Goal: Transaction & Acquisition: Obtain resource

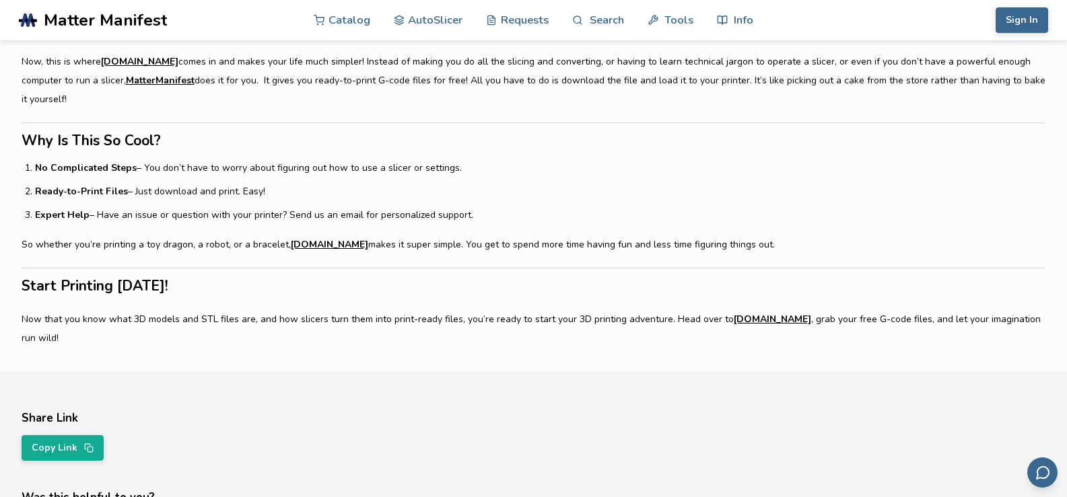
scroll to position [1480, 0]
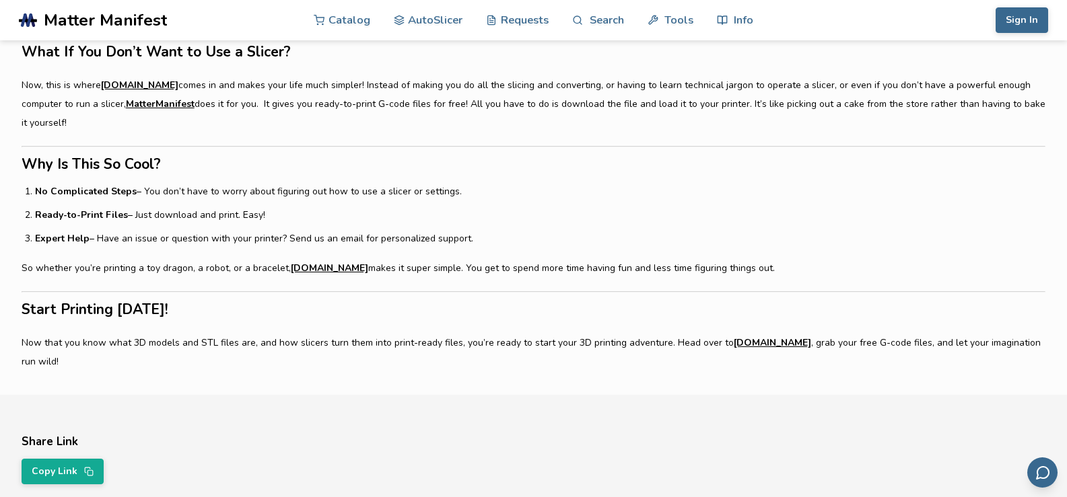
click at [170, 76] on link "[DOMAIN_NAME]" at bounding box center [139, 85] width 77 height 19
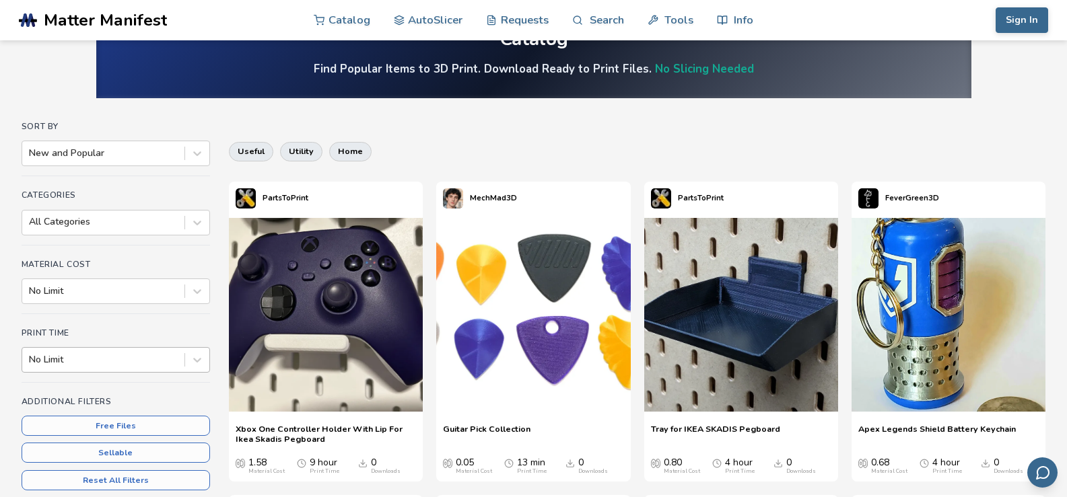
scroll to position [67, 0]
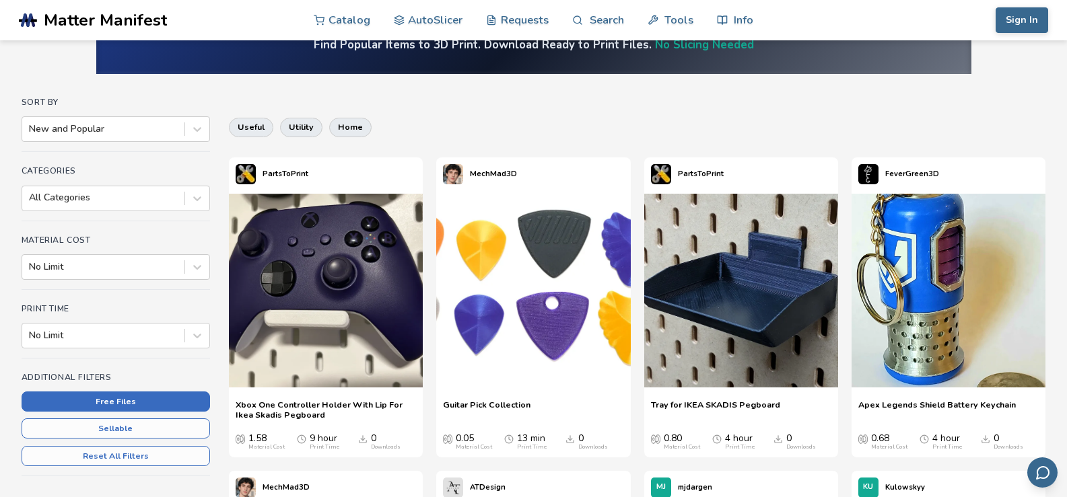
click at [108, 397] on button "Free Files" at bounding box center [116, 402] width 188 height 20
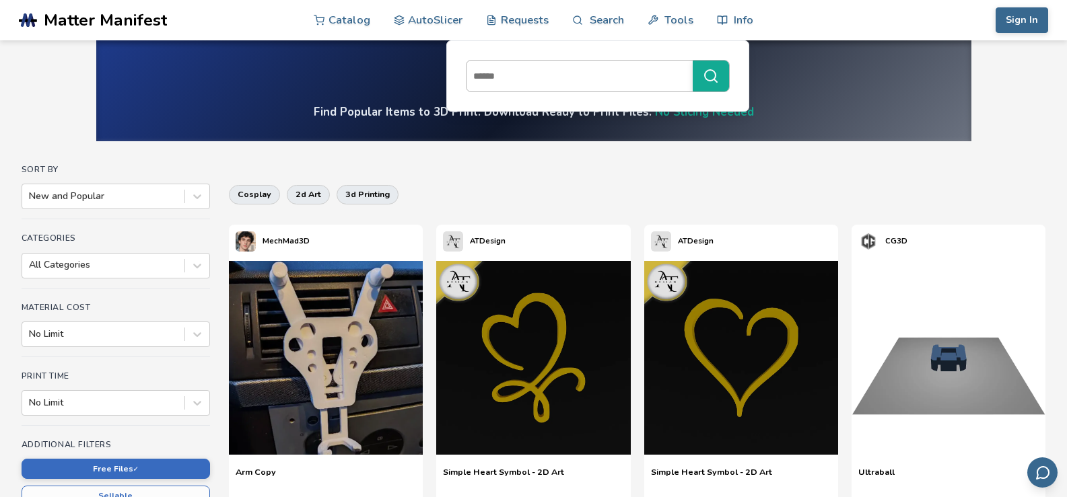
click at [562, 79] on input at bounding box center [575, 76] width 219 height 24
type input "***"
click at [692, 61] on button "***" at bounding box center [710, 76] width 36 height 31
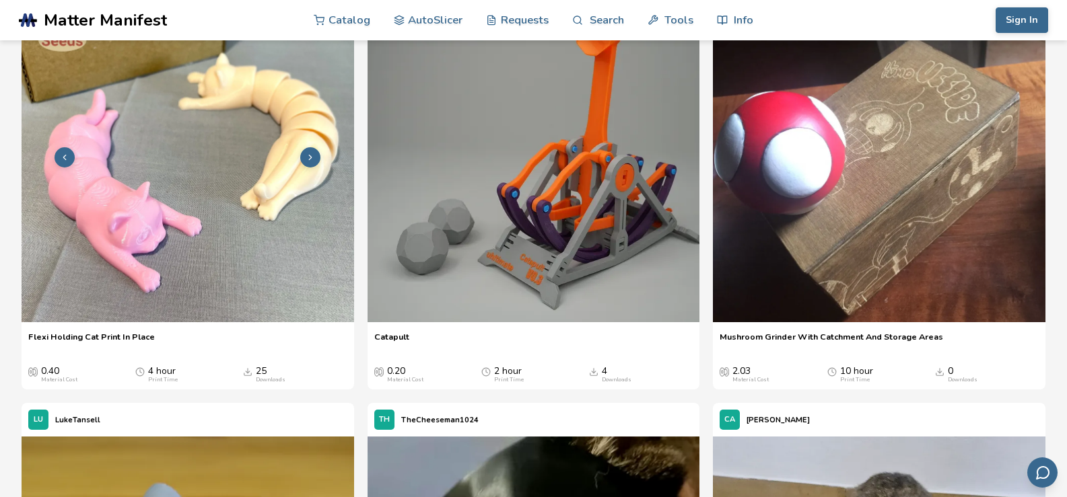
scroll to position [593, 0]
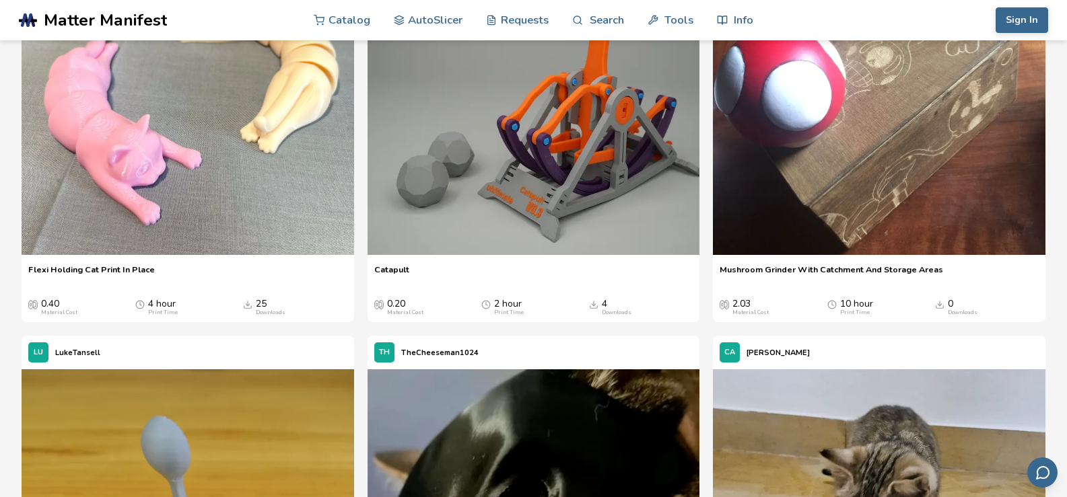
click at [65, 285] on span "Flexi Holding Cat Print In Place" at bounding box center [91, 274] width 127 height 20
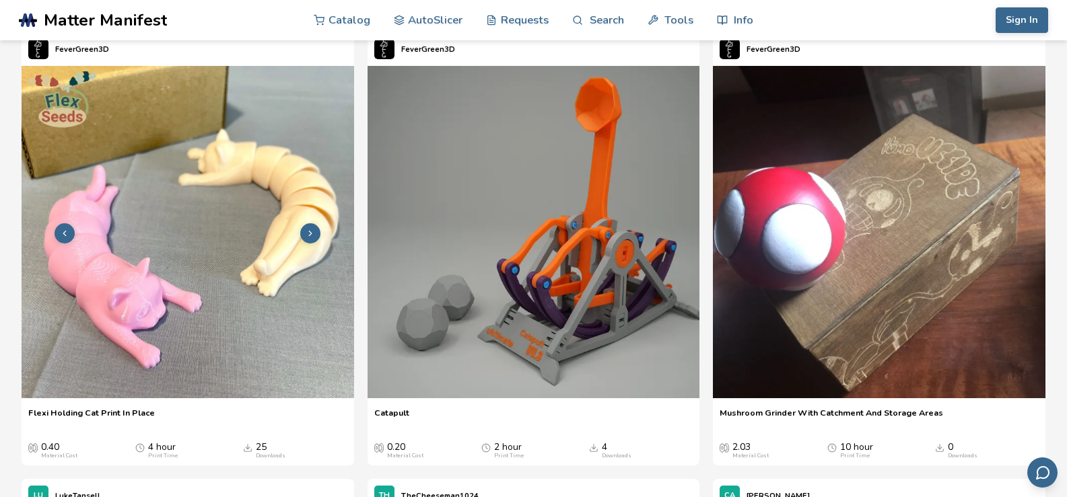
scroll to position [606, 0]
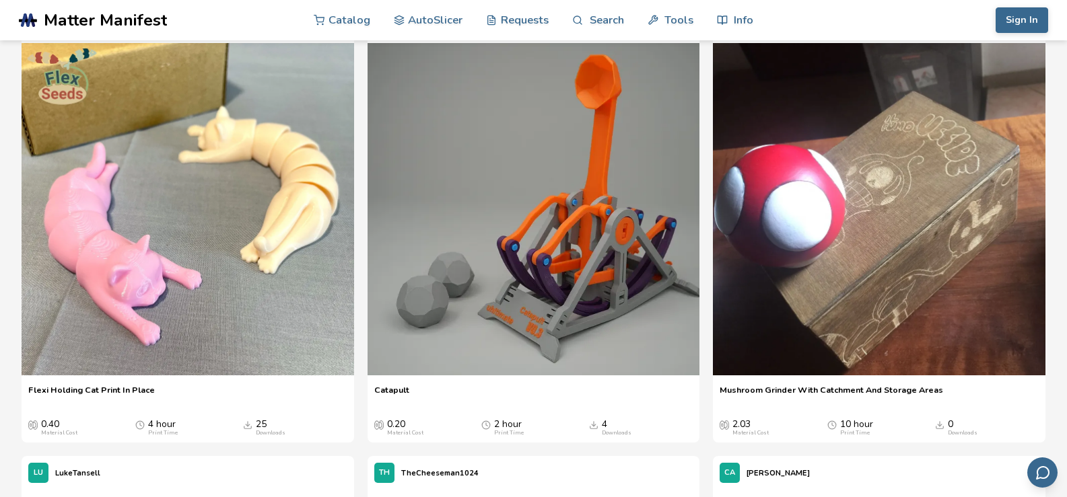
click at [261, 425] on div "25 Downloads" at bounding box center [271, 427] width 30 height 17
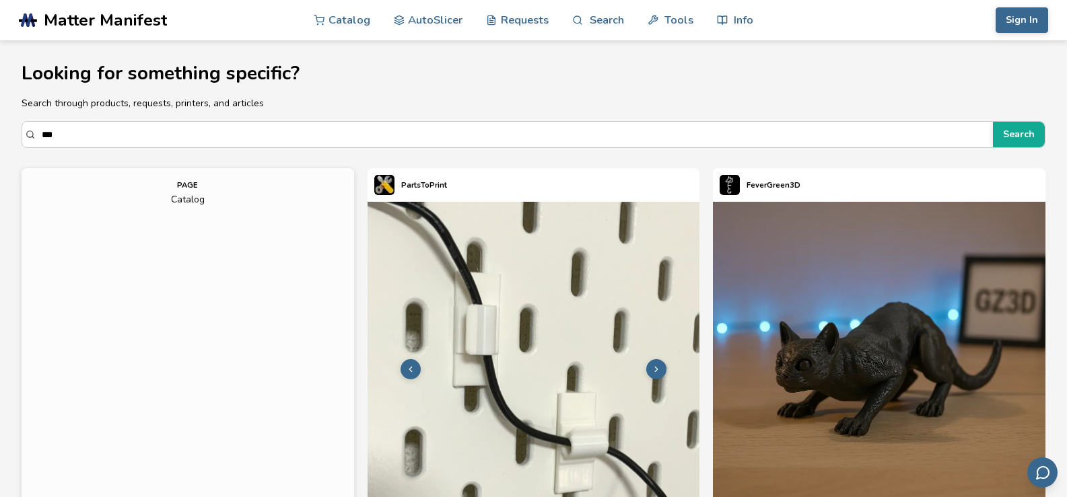
scroll to position [202, 0]
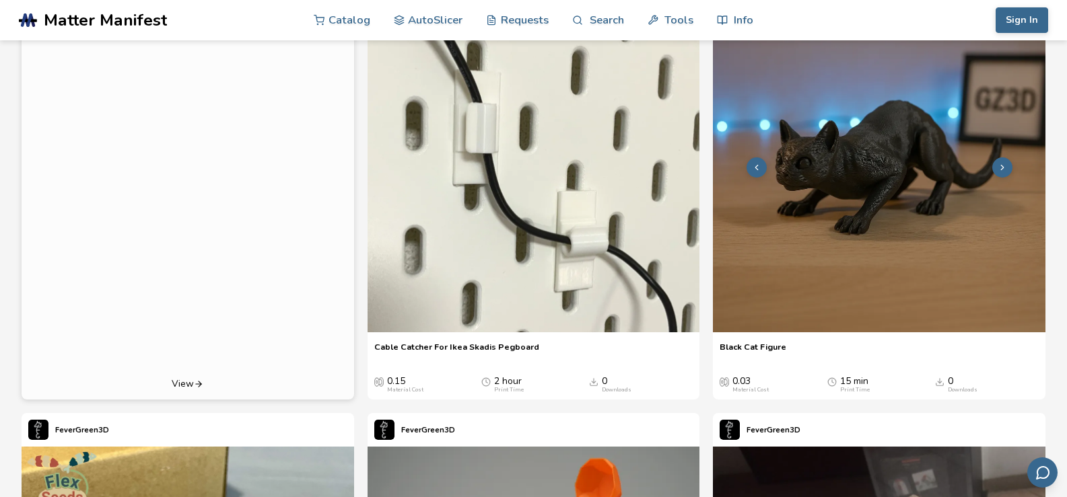
click at [812, 308] on img at bounding box center [879, 166] width 332 height 332
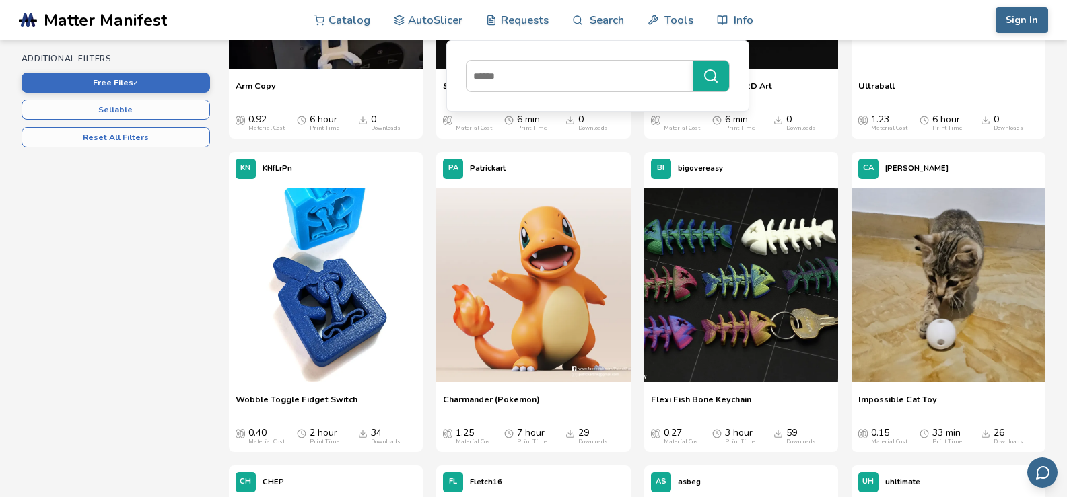
scroll to position [404, 0]
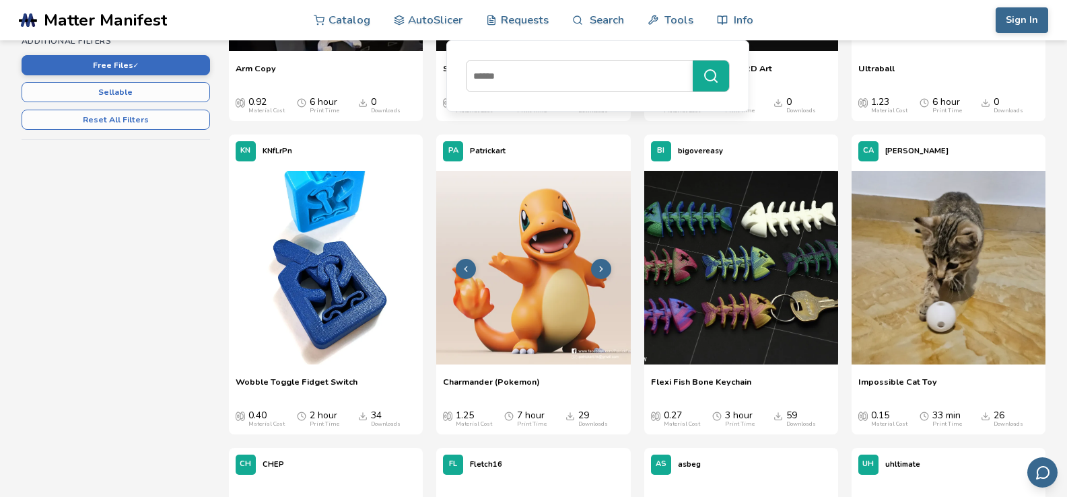
click at [508, 328] on img at bounding box center [533, 268] width 194 height 194
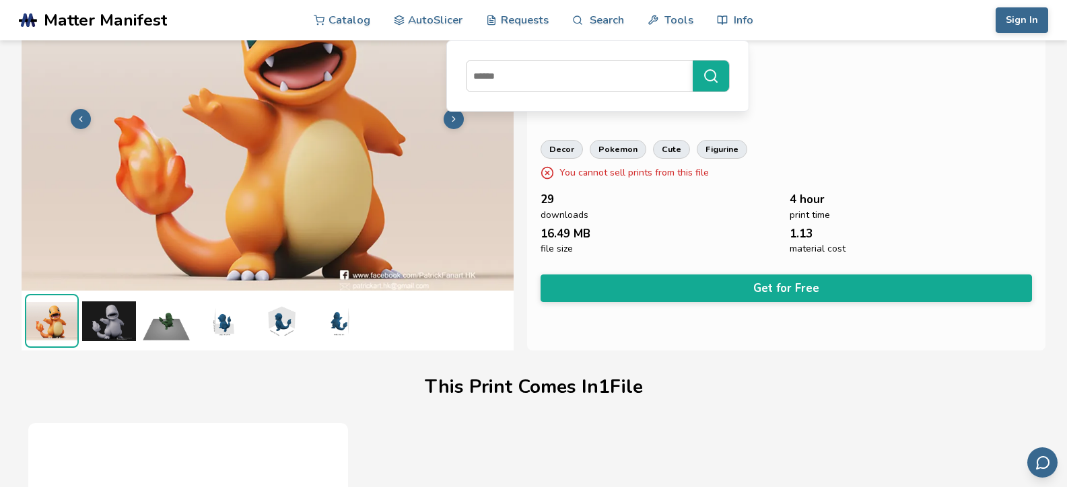
scroll to position [36, 0]
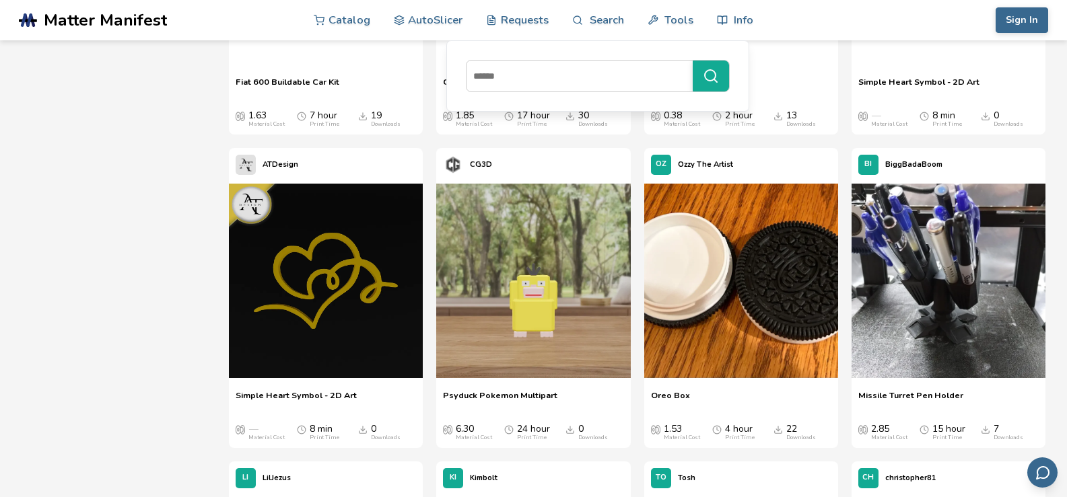
scroll to position [3903, 0]
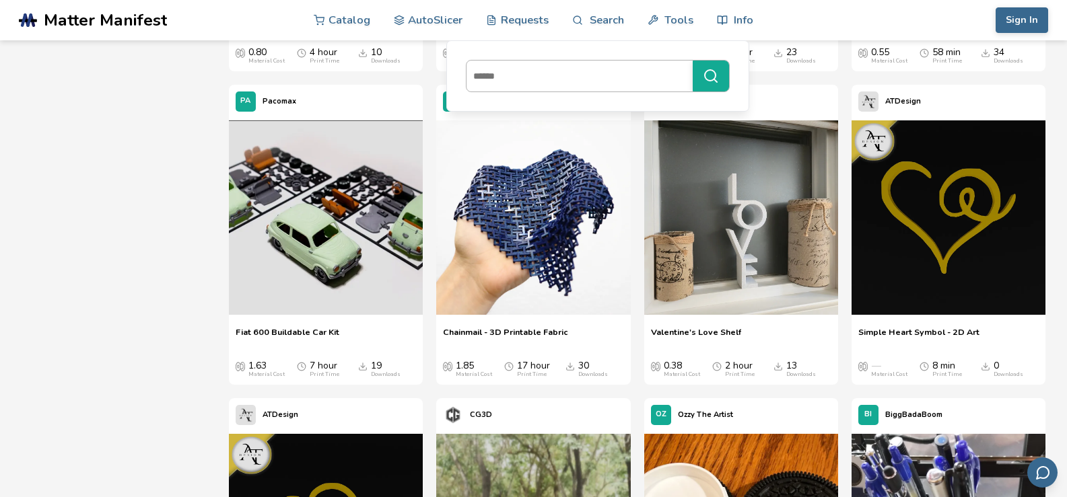
click at [552, 81] on input at bounding box center [575, 76] width 219 height 24
type input "********"
click at [692, 61] on button "********" at bounding box center [710, 76] width 36 height 31
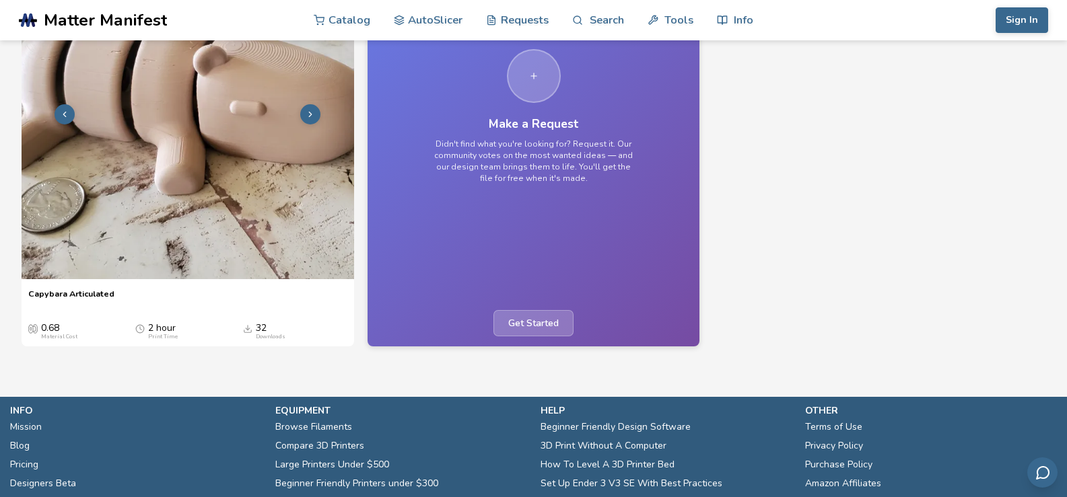
scroll to position [269, 0]
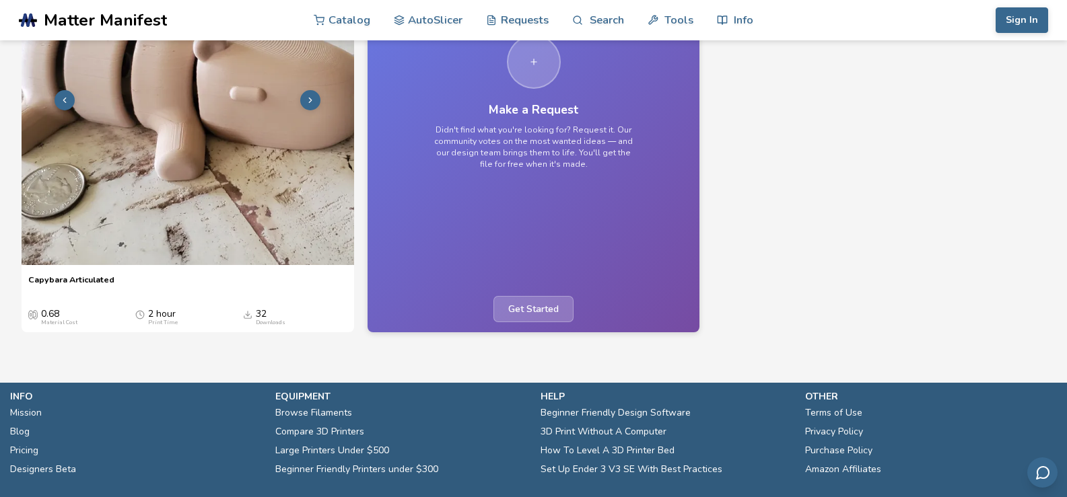
click at [190, 237] on img at bounding box center [188, 99] width 332 height 332
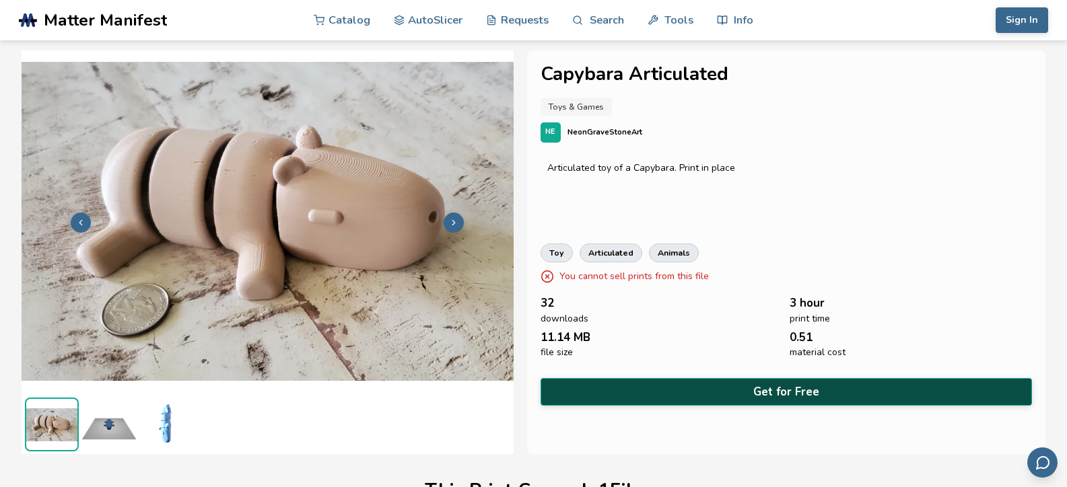
click at [703, 392] on button "Get for Free" at bounding box center [786, 392] width 492 height 28
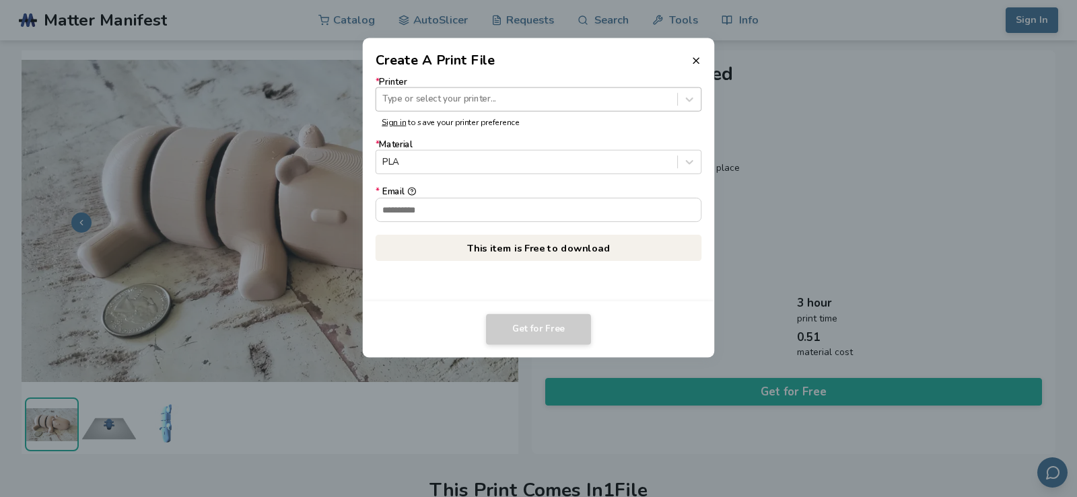
click at [483, 98] on div at bounding box center [526, 99] width 288 height 13
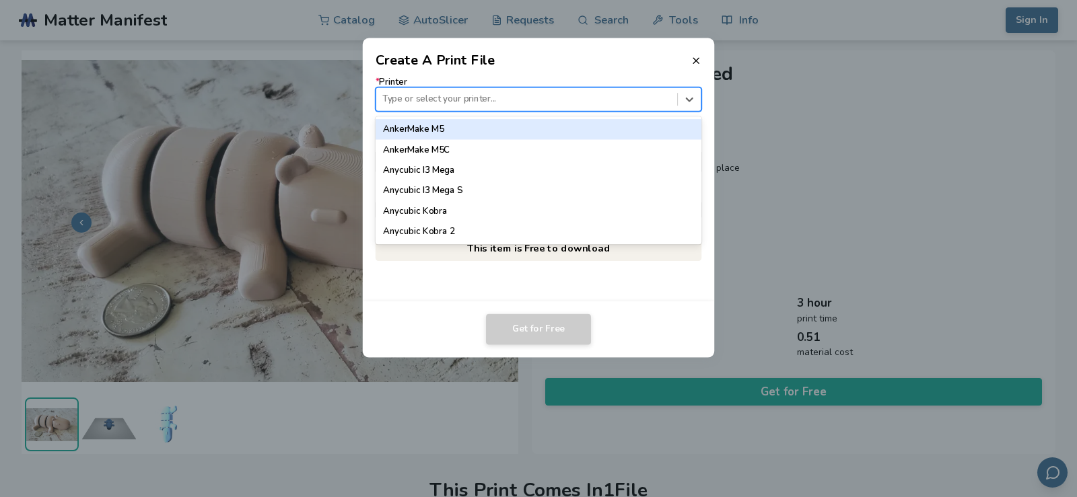
click at [548, 131] on div "AnkerMake M5" at bounding box center [538, 129] width 326 height 20
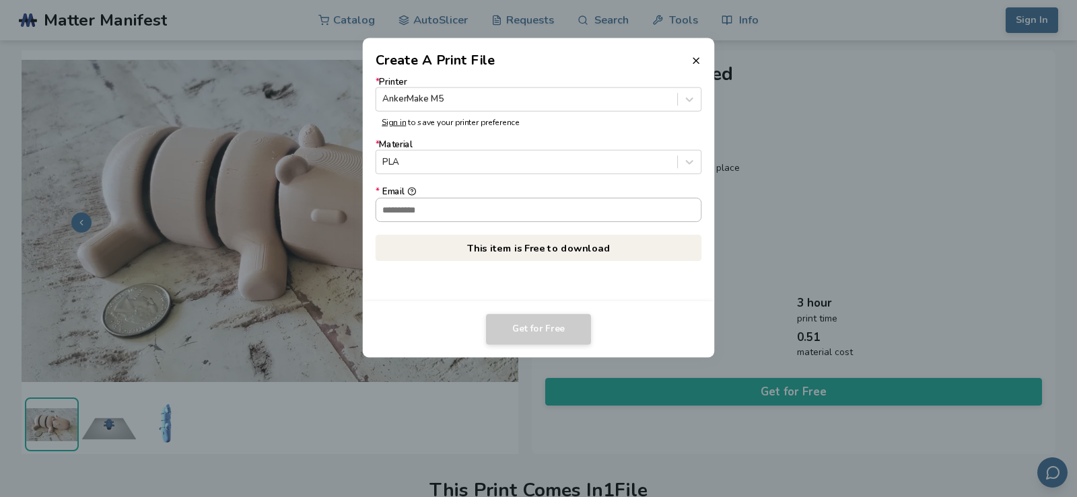
click at [453, 213] on input "* Email" at bounding box center [538, 209] width 325 height 23
type input "**********"
click at [526, 325] on button "Get for Free" at bounding box center [538, 329] width 105 height 31
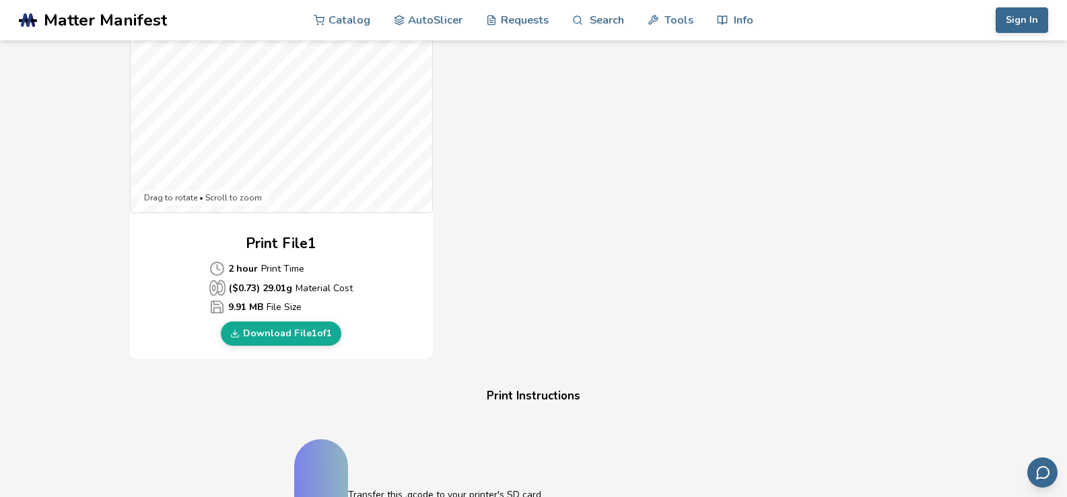
scroll to position [538, 0]
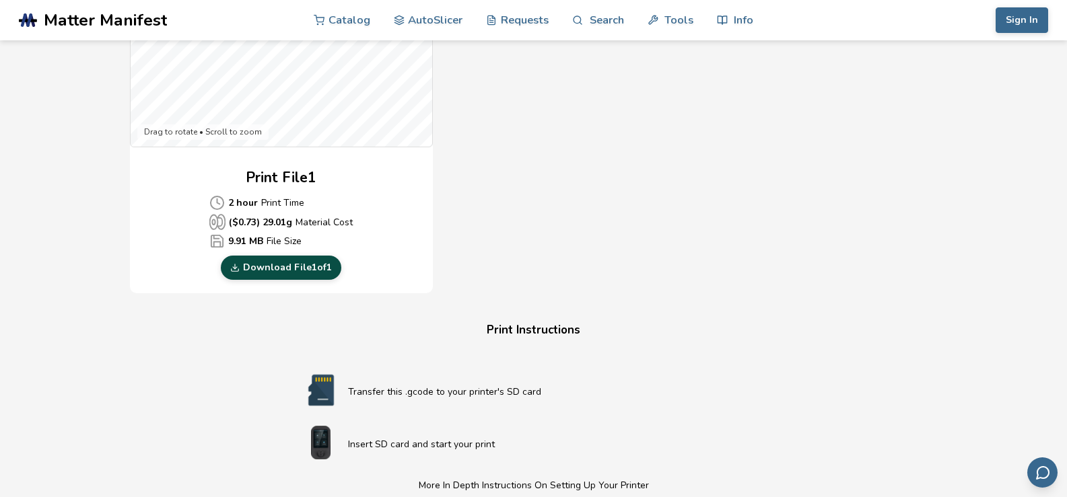
click at [276, 270] on link "Download File 1 of 1" at bounding box center [281, 268] width 120 height 24
